Goal: Information Seeking & Learning: Learn about a topic

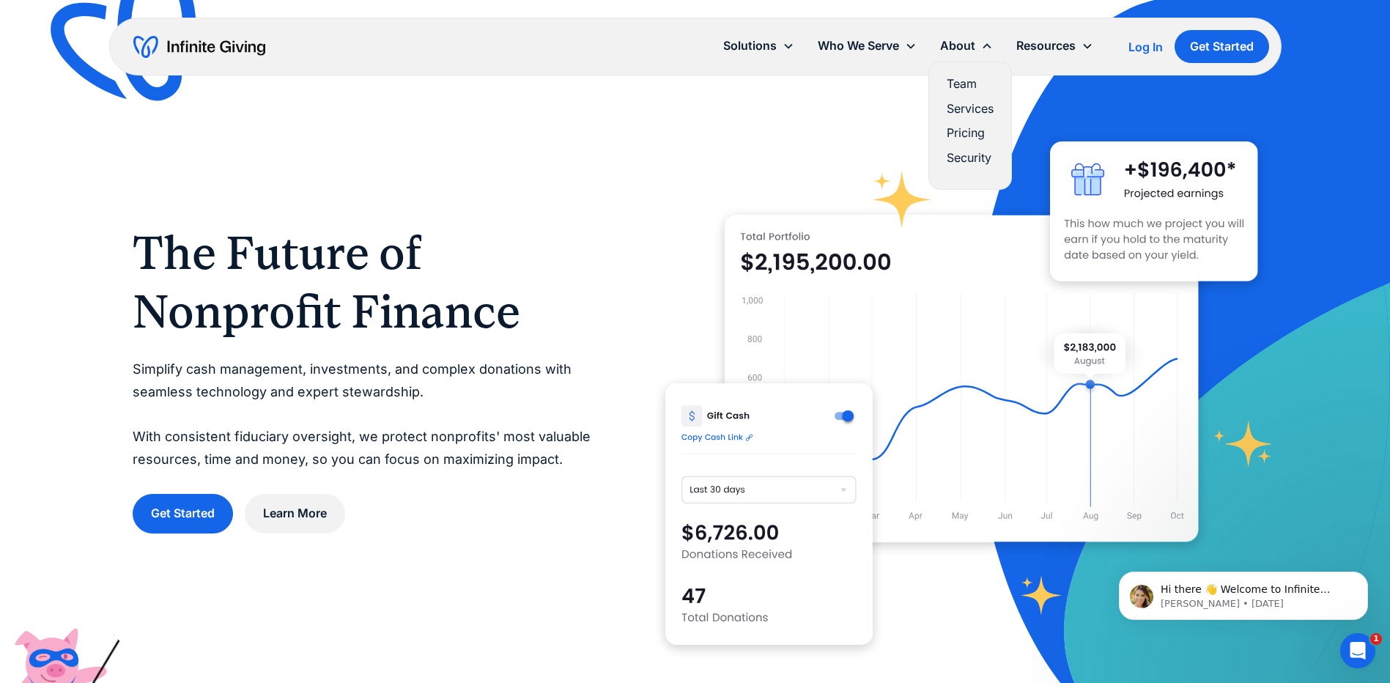
click at [962, 82] on link "Team" at bounding box center [970, 84] width 47 height 20
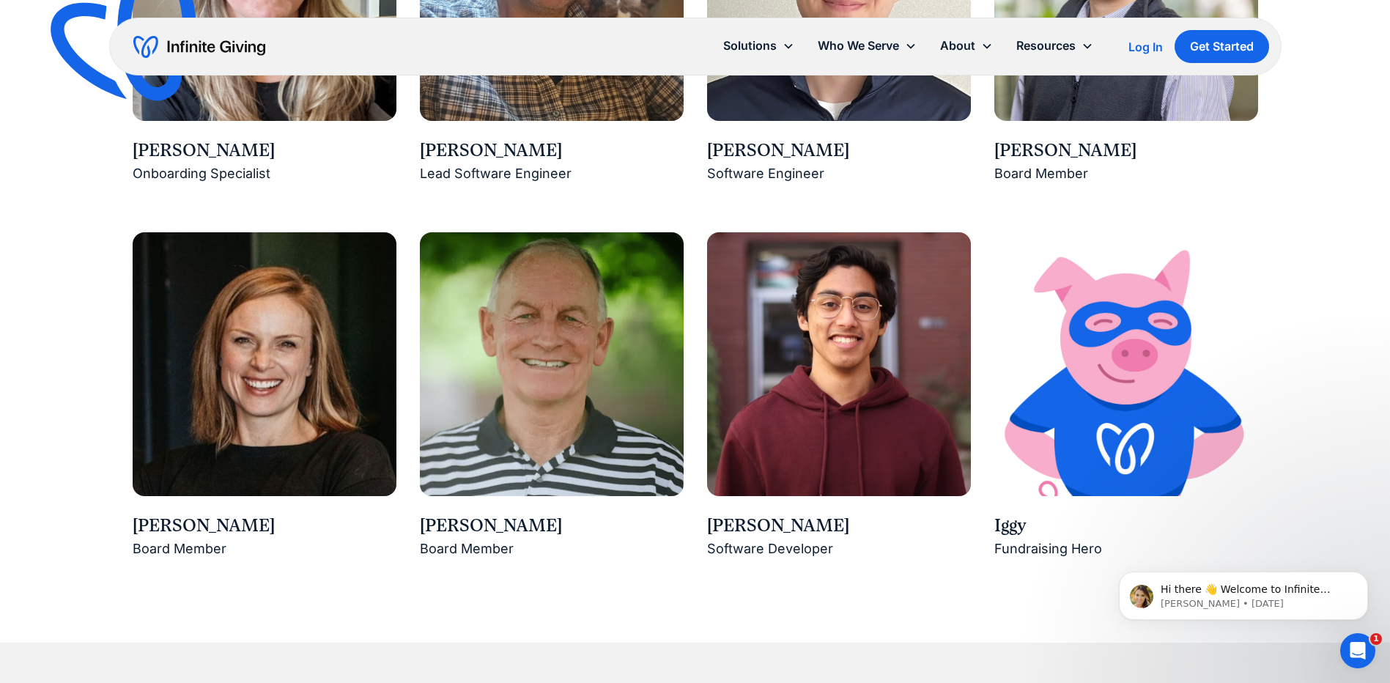
scroll to position [2224, 0]
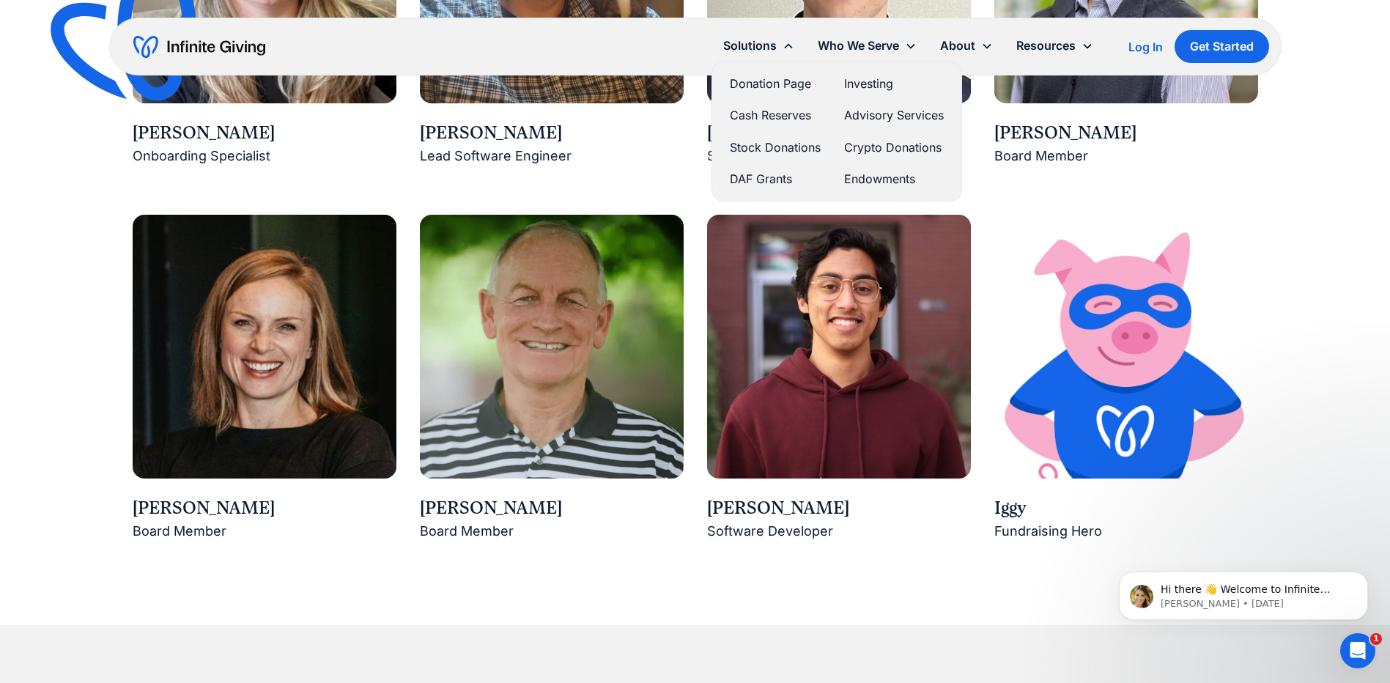
click at [770, 85] on link "Donation Page" at bounding box center [775, 84] width 91 height 20
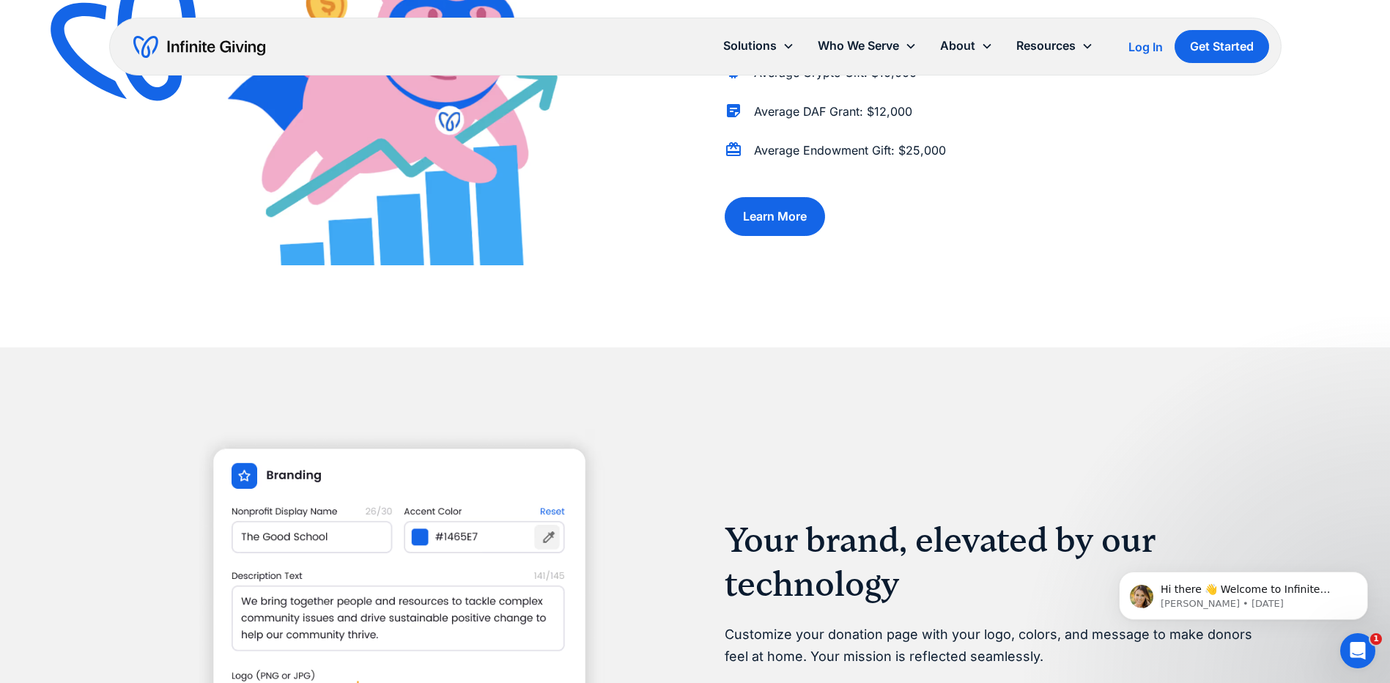
scroll to position [1348, 0]
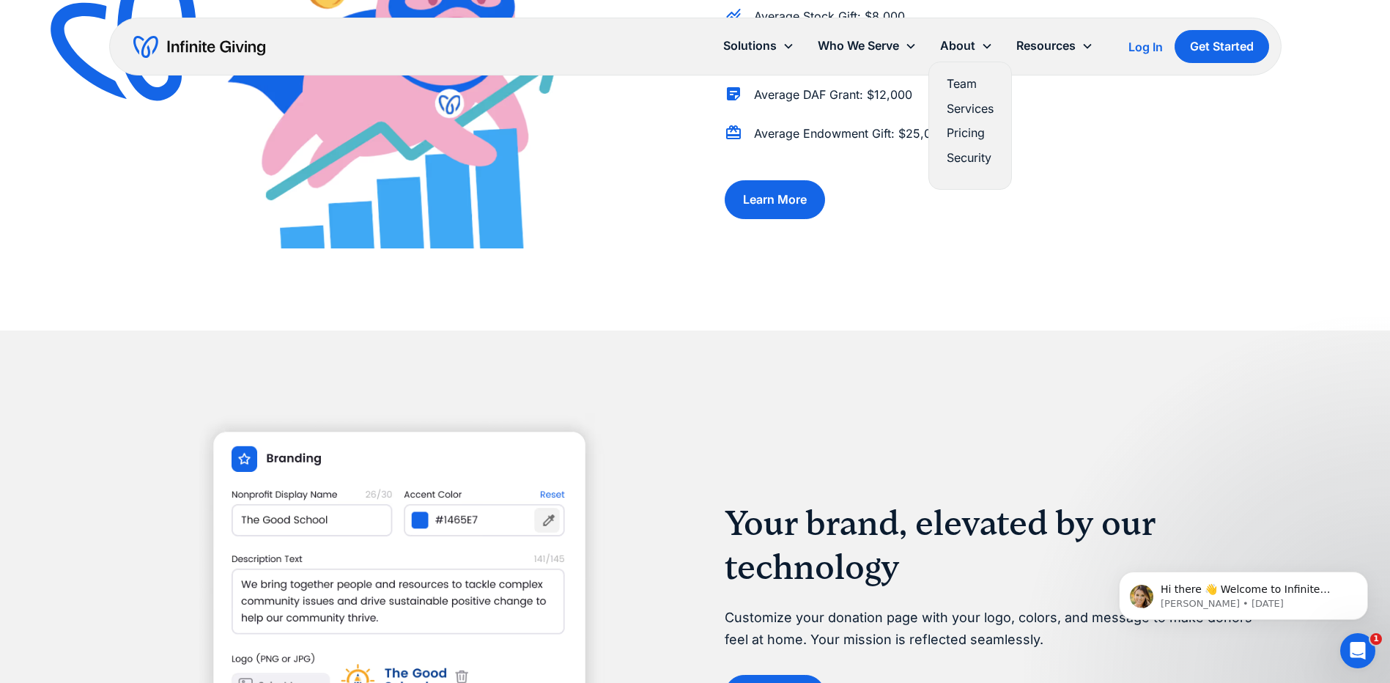
click at [970, 106] on link "Services" at bounding box center [970, 109] width 47 height 20
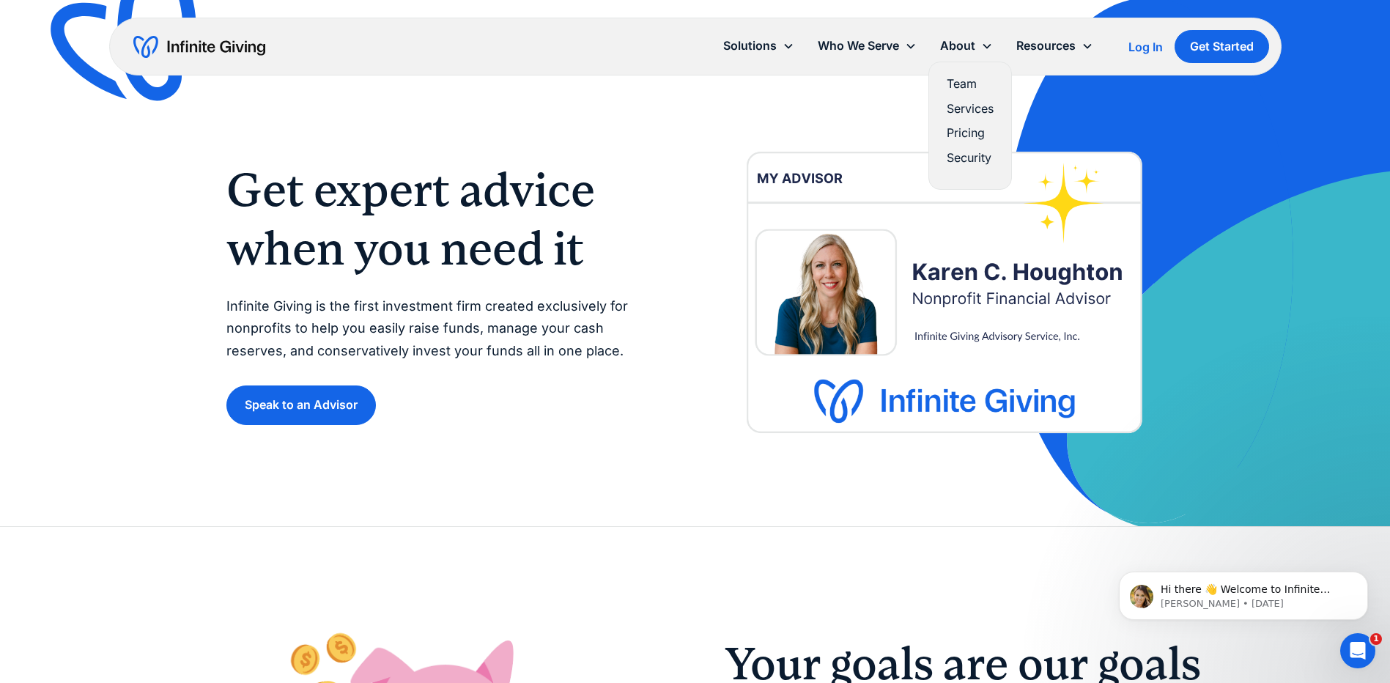
click at [969, 88] on link "Team" at bounding box center [970, 84] width 47 height 20
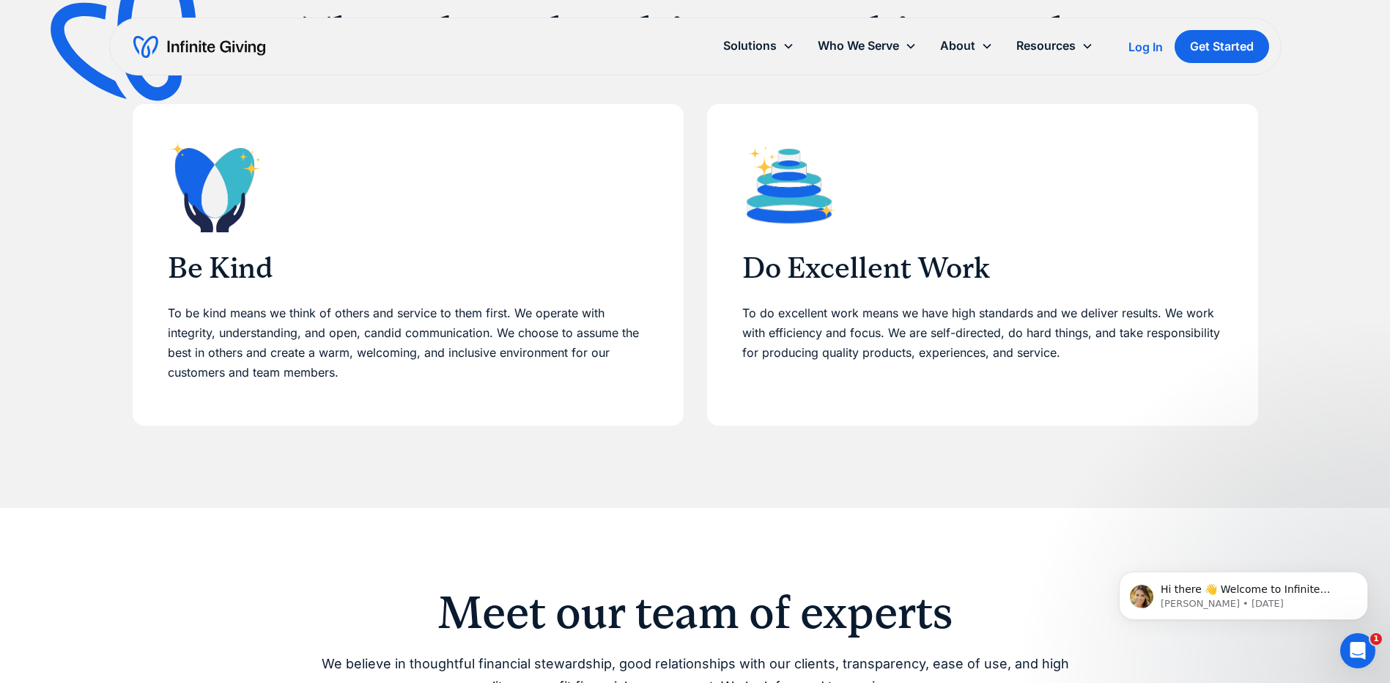
scroll to position [557, 0]
click at [966, 78] on link "Team" at bounding box center [970, 84] width 47 height 20
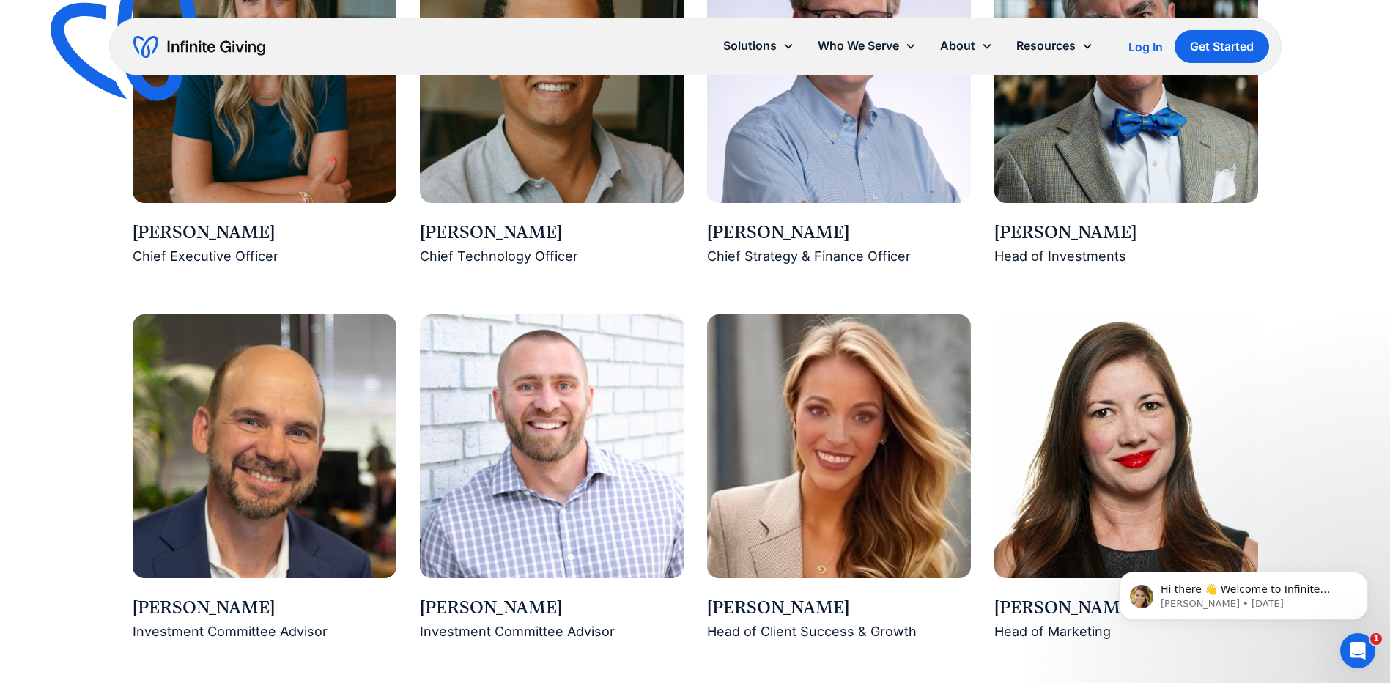
scroll to position [1436, 0]
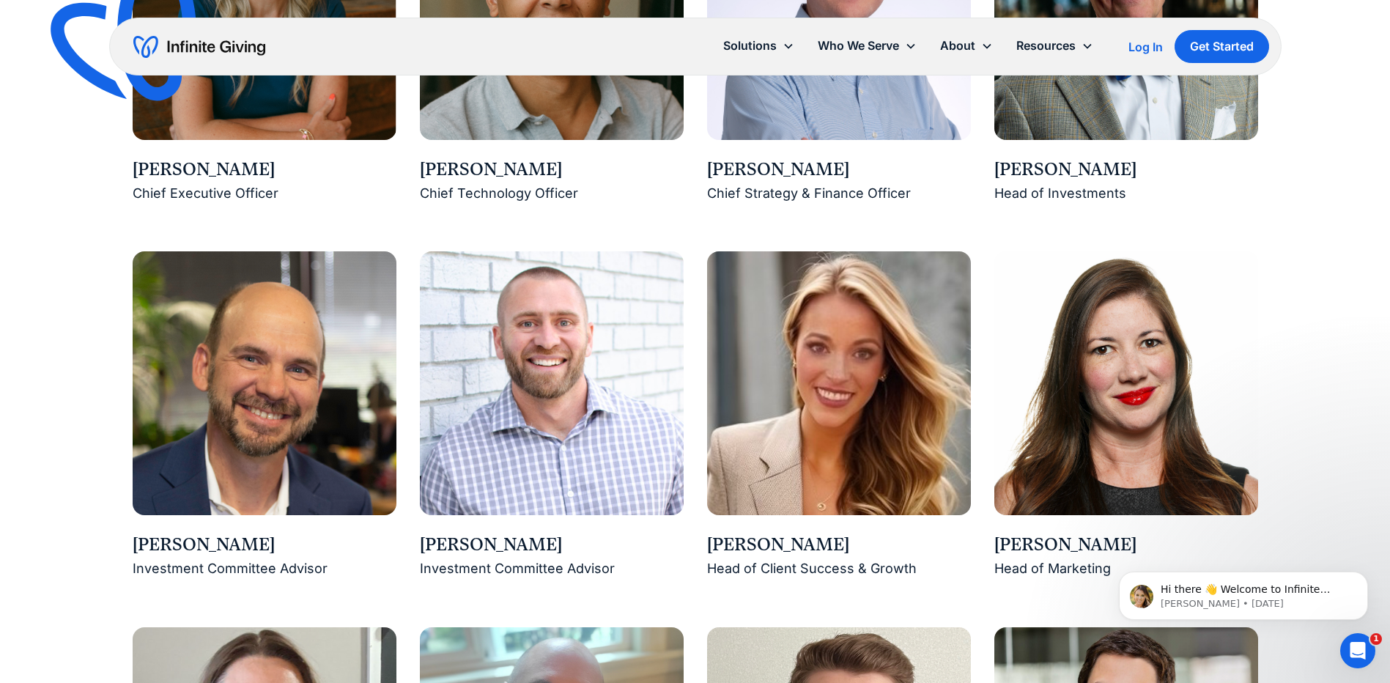
click at [63, 332] on div "Meet our team of experts We believe in thoughtful financial stewardship, good r…" at bounding box center [695, 520] width 1390 height 1785
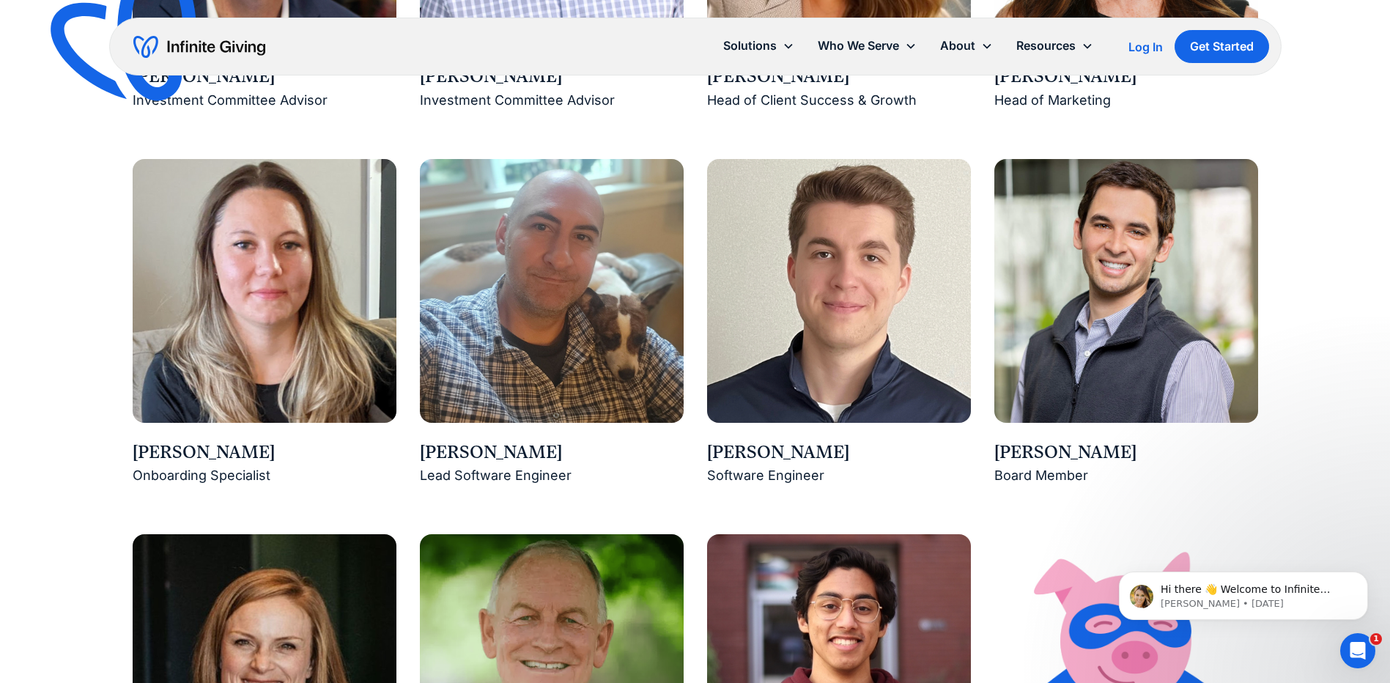
scroll to position [1905, 0]
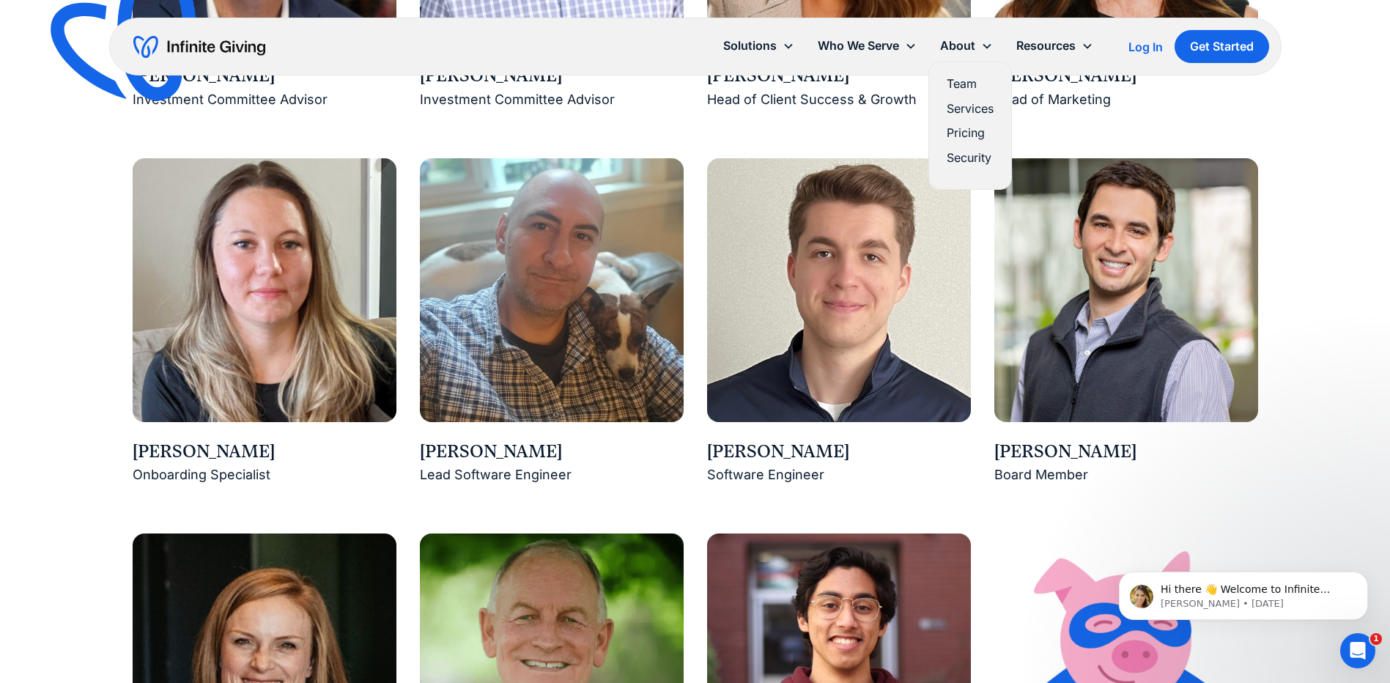
click at [964, 83] on link "Team" at bounding box center [970, 84] width 47 height 20
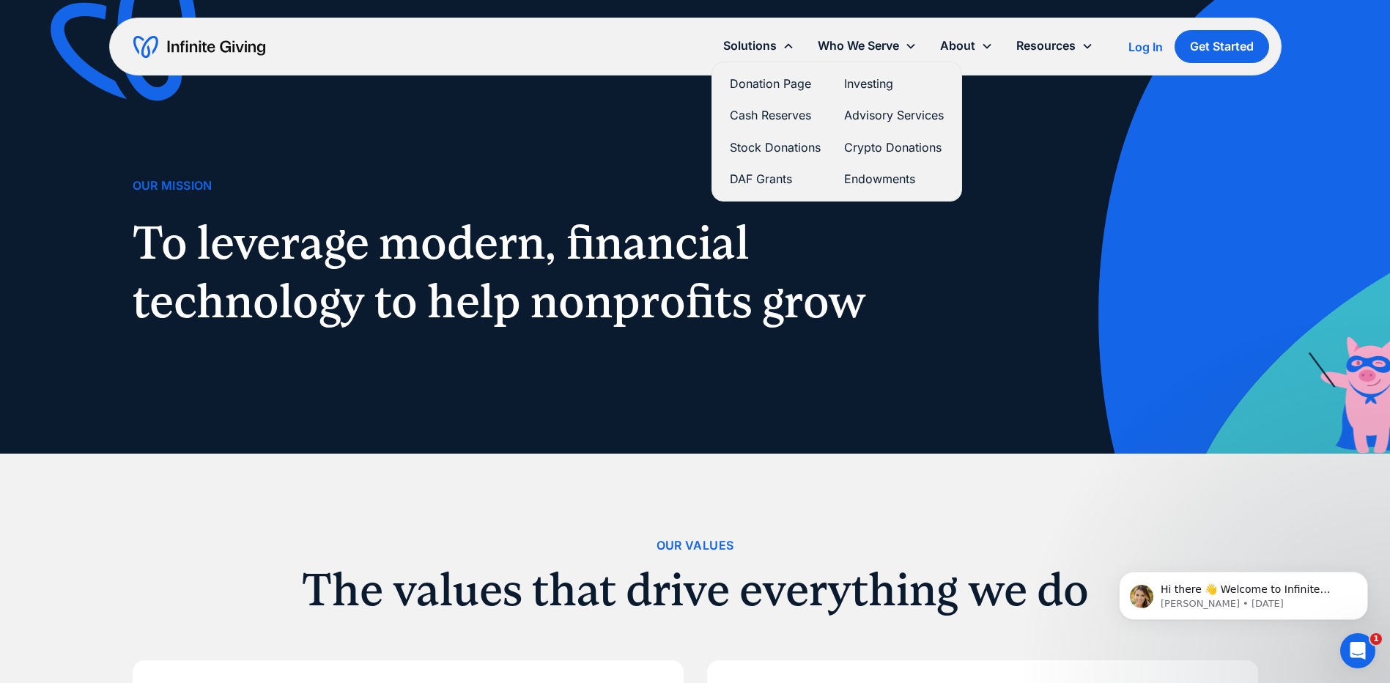
click at [865, 116] on link "Advisory Services" at bounding box center [894, 116] width 100 height 20
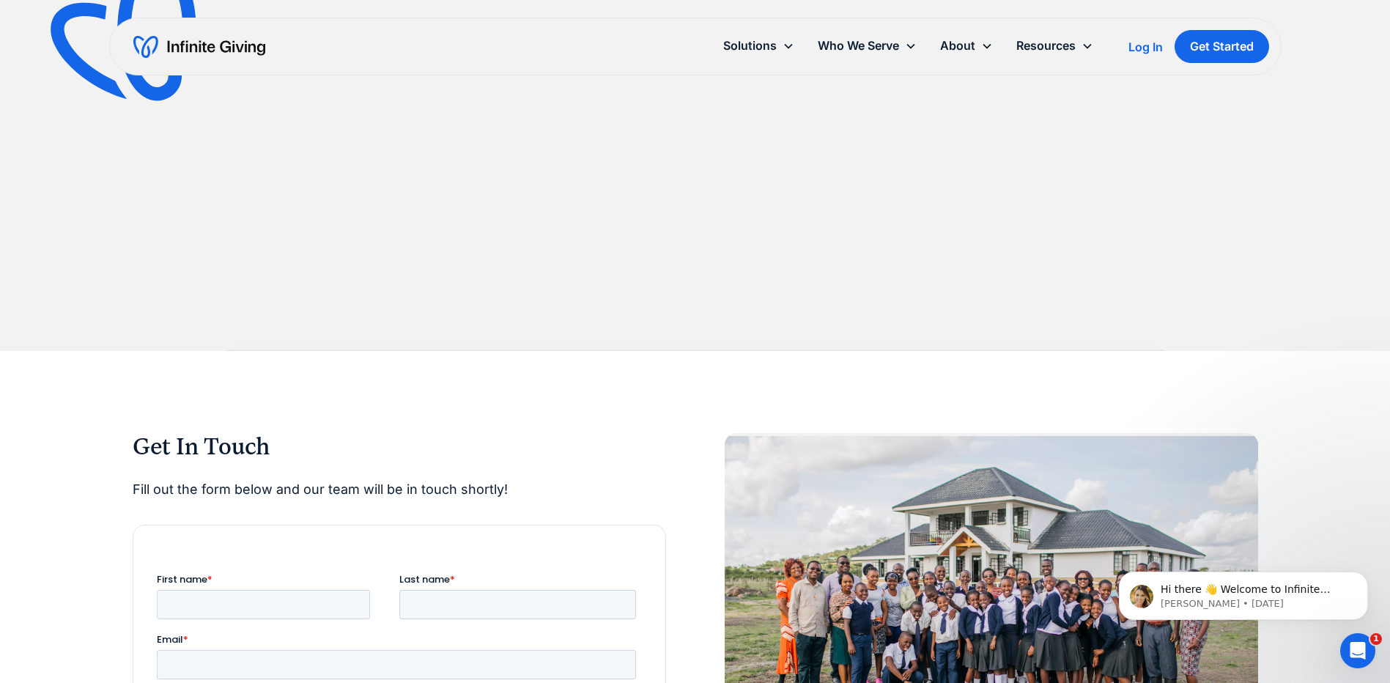
scroll to position [1722, 0]
